Goal: Task Accomplishment & Management: Use online tool/utility

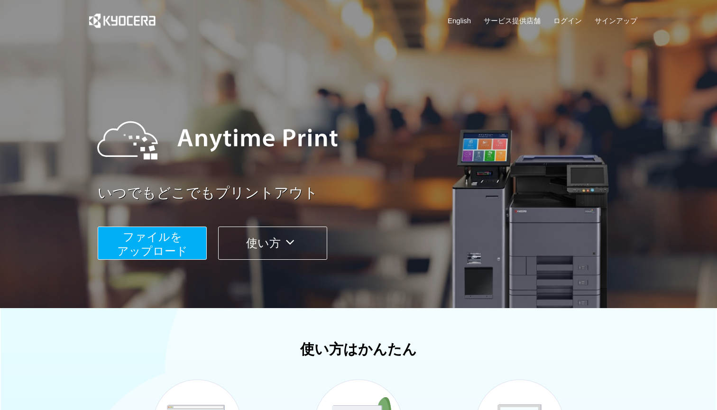
click at [164, 238] on span "ファイルを ​​アップロード" at bounding box center [152, 244] width 71 height 27
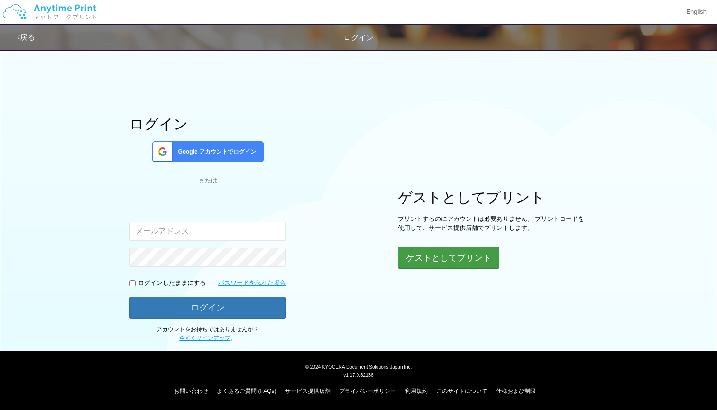
click at [414, 250] on button "ゲストとしてプリント" at bounding box center [449, 258] width 102 height 22
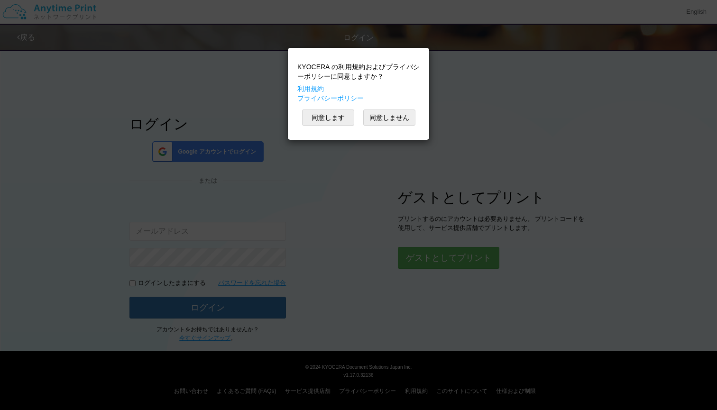
click at [378, 126] on div "KYOCERA の利用規約およびプライバシーポリシーに同意しますか？ 利用規約 プライバシーポリシー 同意します 同意しません" at bounding box center [359, 94] width 132 height 83
click at [329, 113] on button "同意します" at bounding box center [328, 118] width 52 height 16
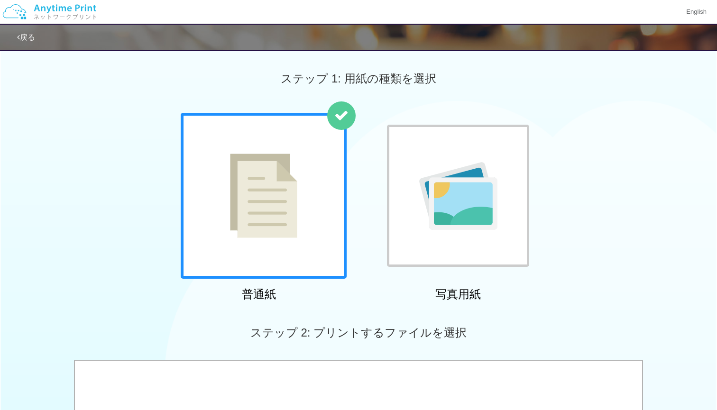
click at [446, 231] on div at bounding box center [458, 196] width 142 height 142
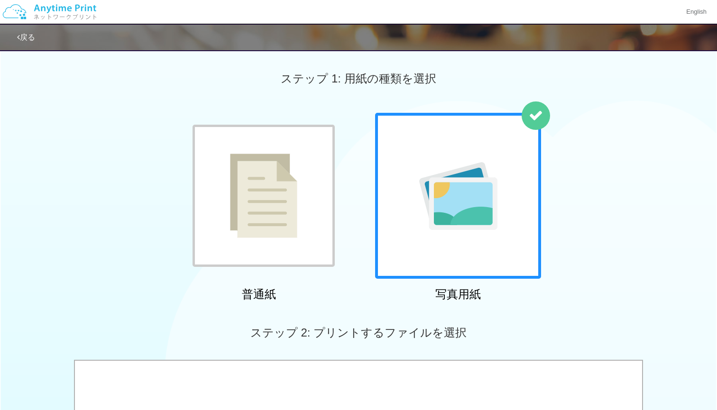
click at [242, 222] on img at bounding box center [263, 196] width 67 height 84
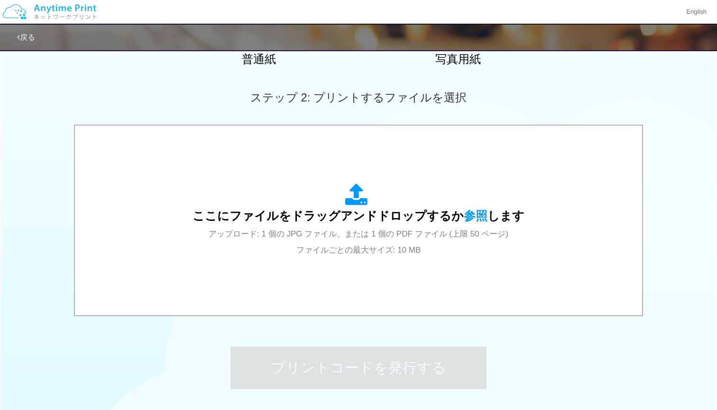
scroll to position [242, 0]
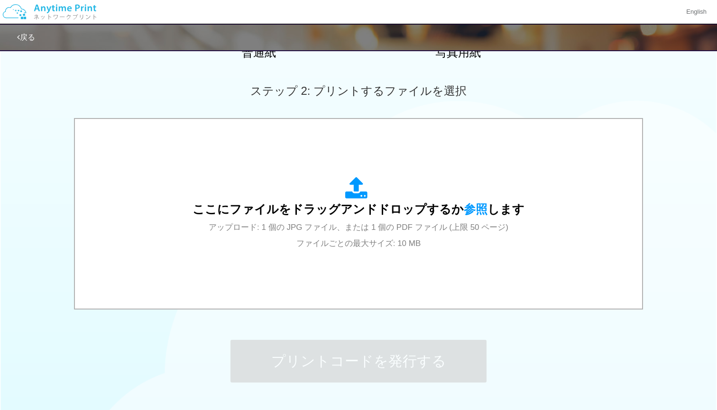
click at [242, 222] on div "ここにファイルをドラッグアンドドロップするか 参照 します アップロード: 1 個の JPG ファイル、または 1 個の PDF ファイル (上限 50 ペー…" at bounding box center [359, 214] width 332 height 74
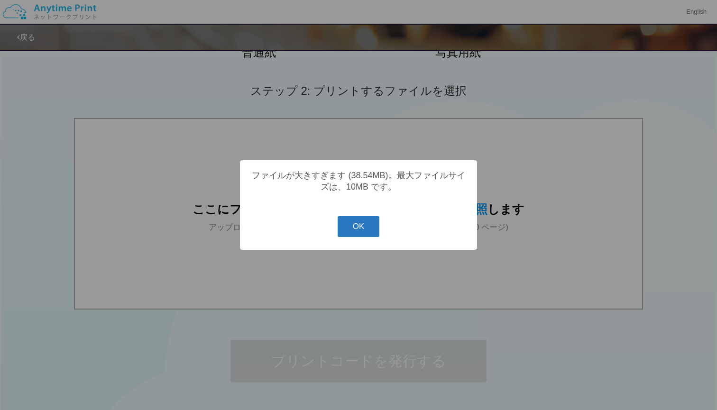
click at [351, 233] on button "OK" at bounding box center [359, 226] width 42 height 21
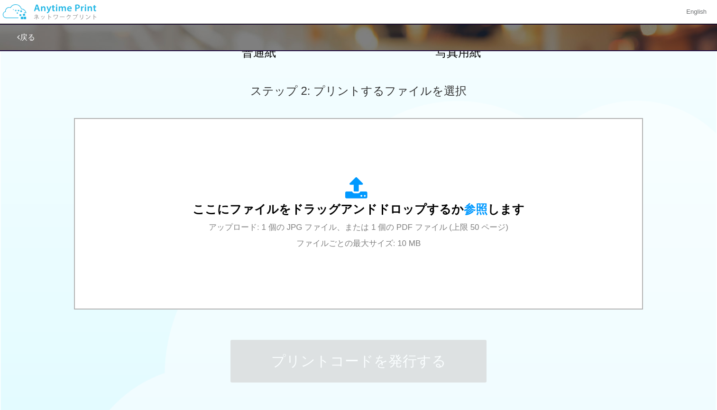
click at [23, 49] on div "戻る" at bounding box center [301, 38] width 569 height 26
click at [20, 34] on link "戻る" at bounding box center [26, 37] width 18 height 8
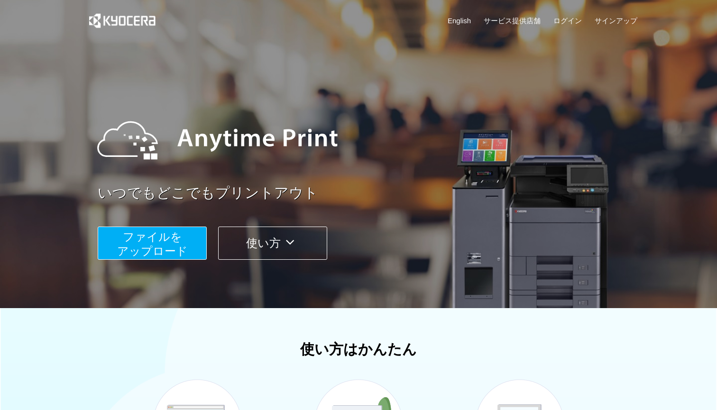
click at [162, 228] on button "ファイルを ​​アップロード" at bounding box center [152, 243] width 109 height 33
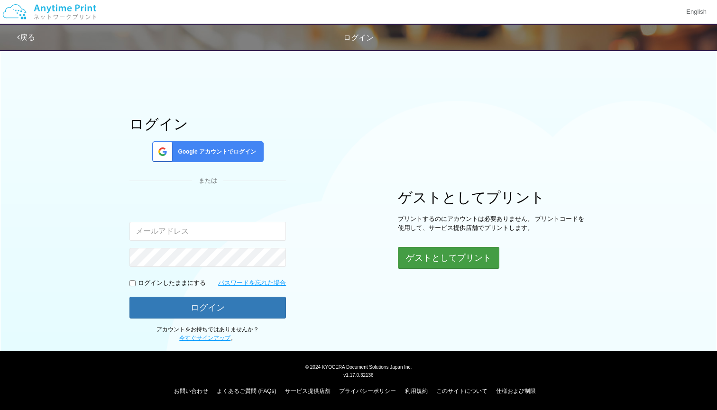
click at [451, 265] on button "ゲストとしてプリント" at bounding box center [449, 258] width 102 height 22
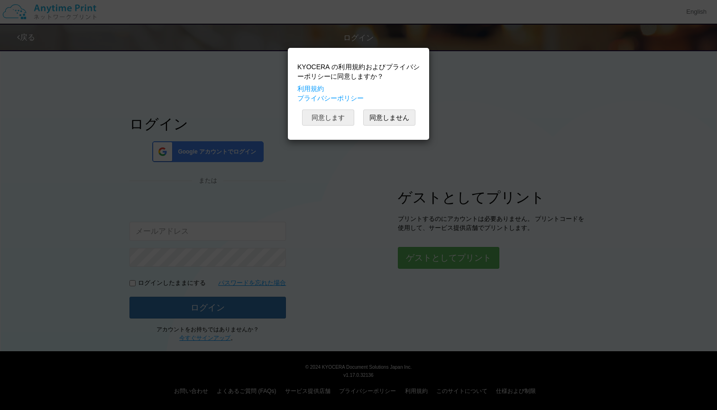
click at [325, 115] on button "同意します" at bounding box center [328, 118] width 52 height 16
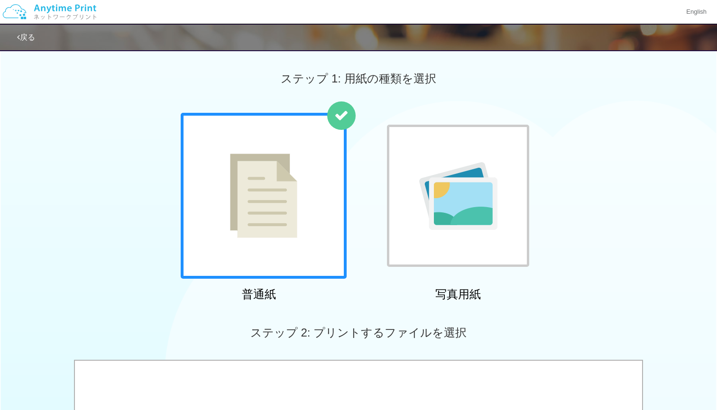
click at [300, 237] on div at bounding box center [264, 196] width 166 height 166
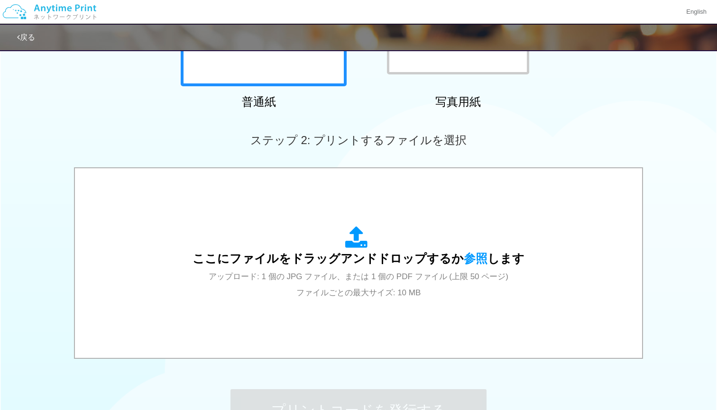
scroll to position [208, 0]
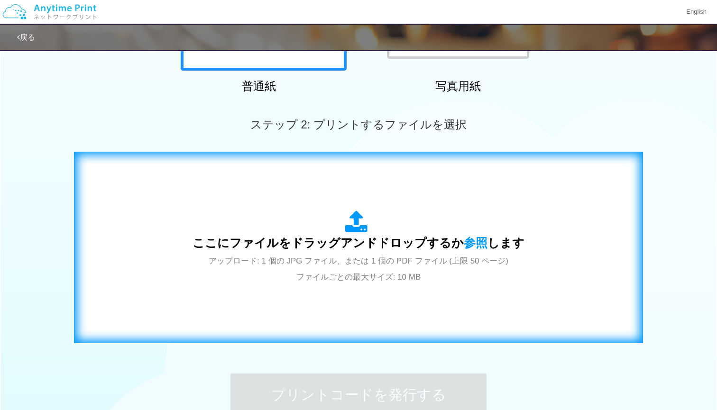
click at [300, 237] on span "ここにファイルをドラッグアンドドロップするか 参照 します" at bounding box center [359, 242] width 332 height 13
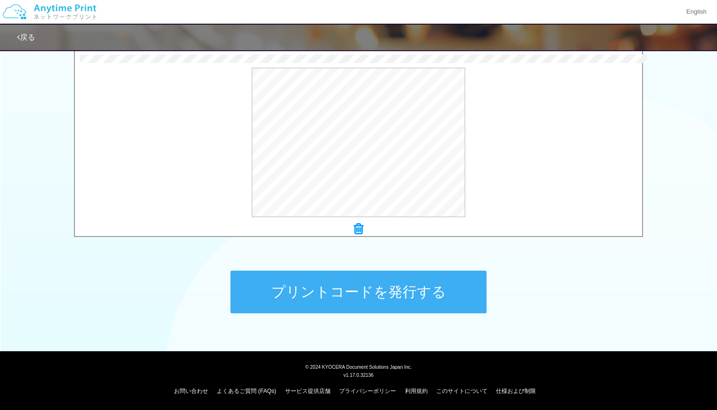
scroll to position [311, 0]
click at [330, 287] on button "プリントコードを発行する" at bounding box center [359, 292] width 256 height 43
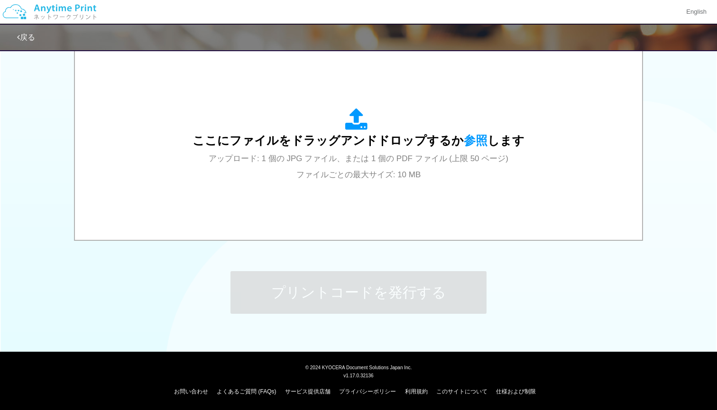
scroll to position [0, 0]
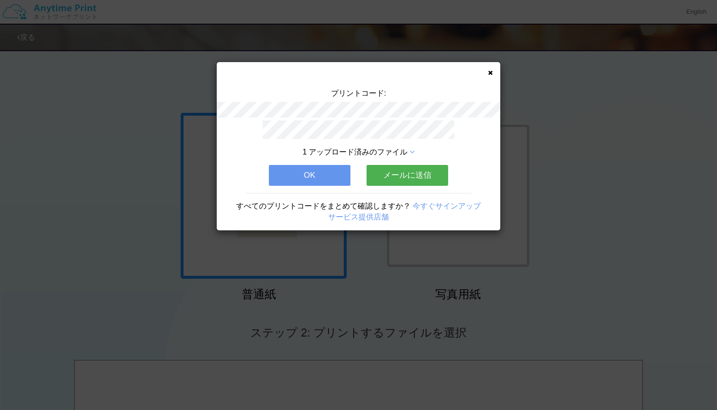
click at [498, 75] on div "プリントコード: 1 アップロード済みのファイル OK メールに送信 すべてのプリントコードをまとめて確認しますか？ 今すぐサインアップ サービス提供店舗" at bounding box center [359, 146] width 284 height 168
click at [494, 74] on div "プリントコード: 1 アップロード済みのファイル OK メールに送信 すべてのプリントコードをまとめて確認しますか？ 今すぐサインアップ サービス提供店舗" at bounding box center [359, 146] width 284 height 168
click at [488, 71] on icon at bounding box center [490, 73] width 5 height 6
